Goal: Communication & Community: Answer question/provide support

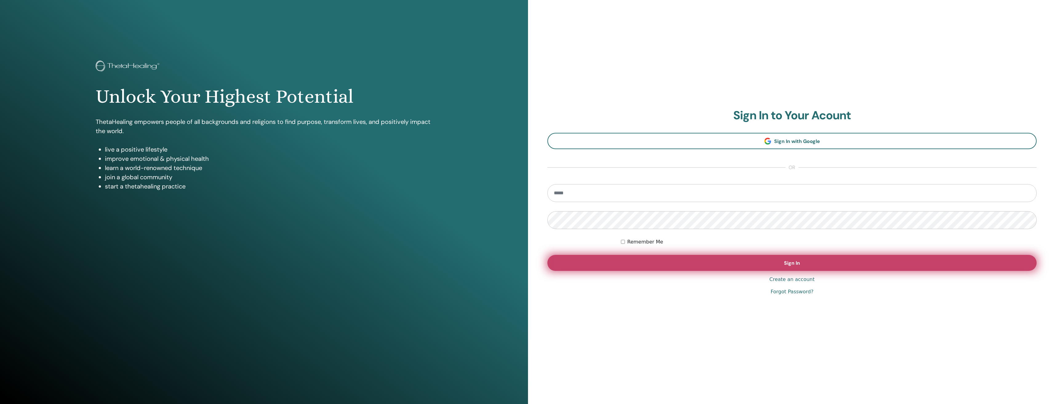
type input "**********"
click at [798, 260] on button "Sign In" at bounding box center [792, 263] width 489 height 16
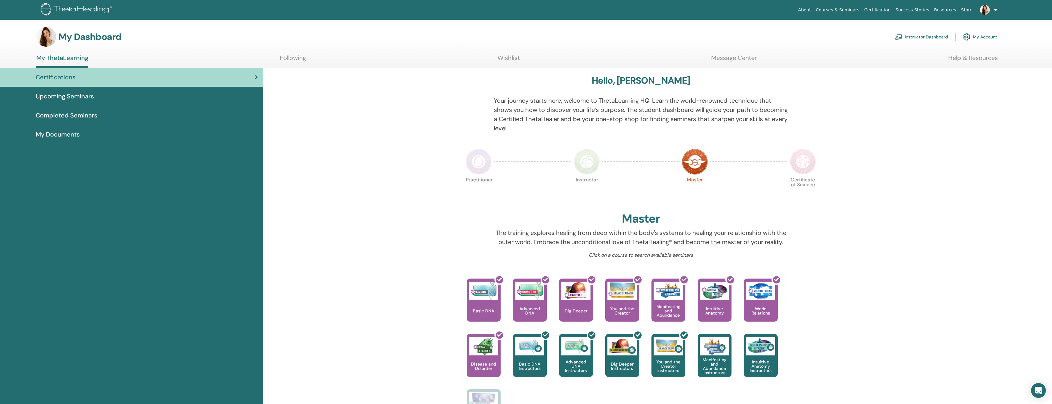
click at [995, 9] on link at bounding box center [987, 10] width 25 height 20
click at [966, 117] on span "Messages" at bounding box center [964, 116] width 20 height 6
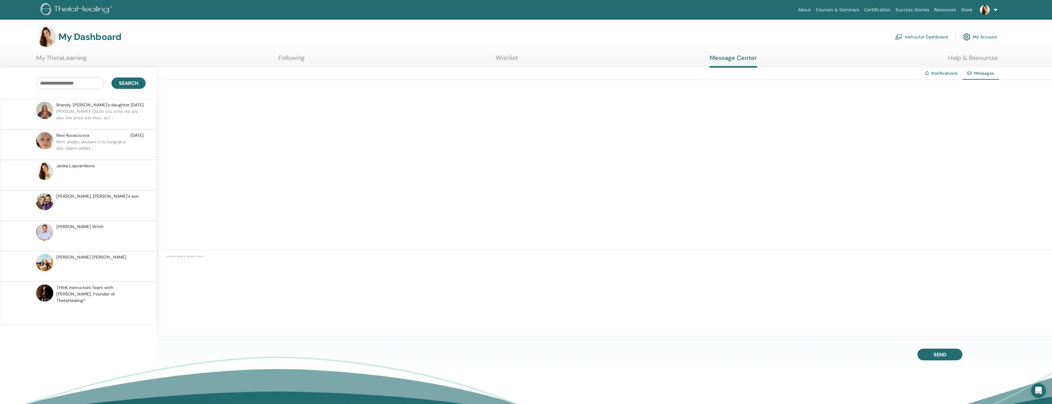
click at [99, 212] on p at bounding box center [100, 209] width 89 height 18
click at [103, 264] on p at bounding box center [100, 270] width 89 height 18
click at [99, 113] on p "[PERSON_NAME]: Could you write me pls also the price per hour, so I ..." at bounding box center [100, 117] width 89 height 18
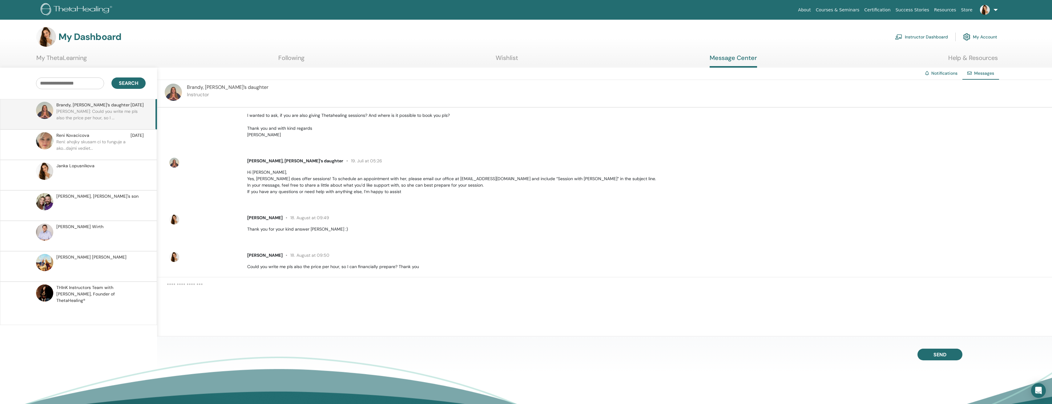
scroll to position [37, 0]
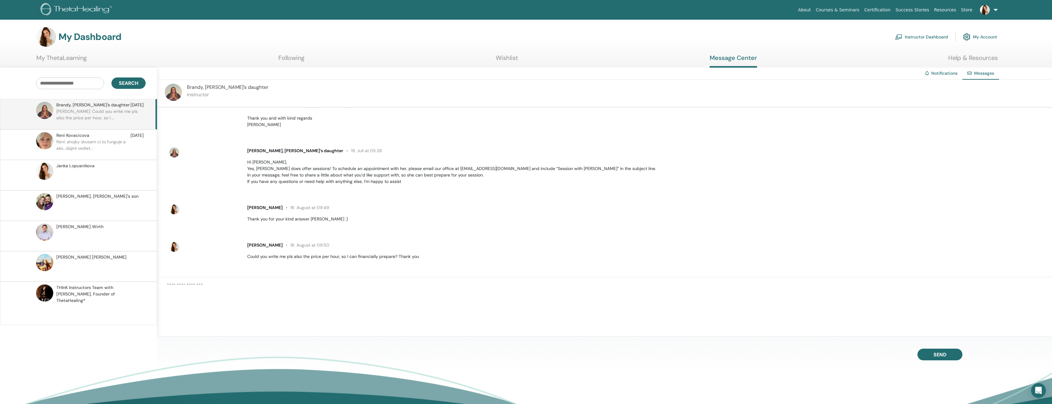
click at [995, 8] on link at bounding box center [987, 10] width 25 height 20
click at [1011, 11] on ul "About Courses & Seminars Certification Success Stories Resources Store [PERSON_…" at bounding box center [898, 10] width 242 height 20
click at [94, 8] on img at bounding box center [78, 10] width 74 height 14
